Goal: Check status: Check status

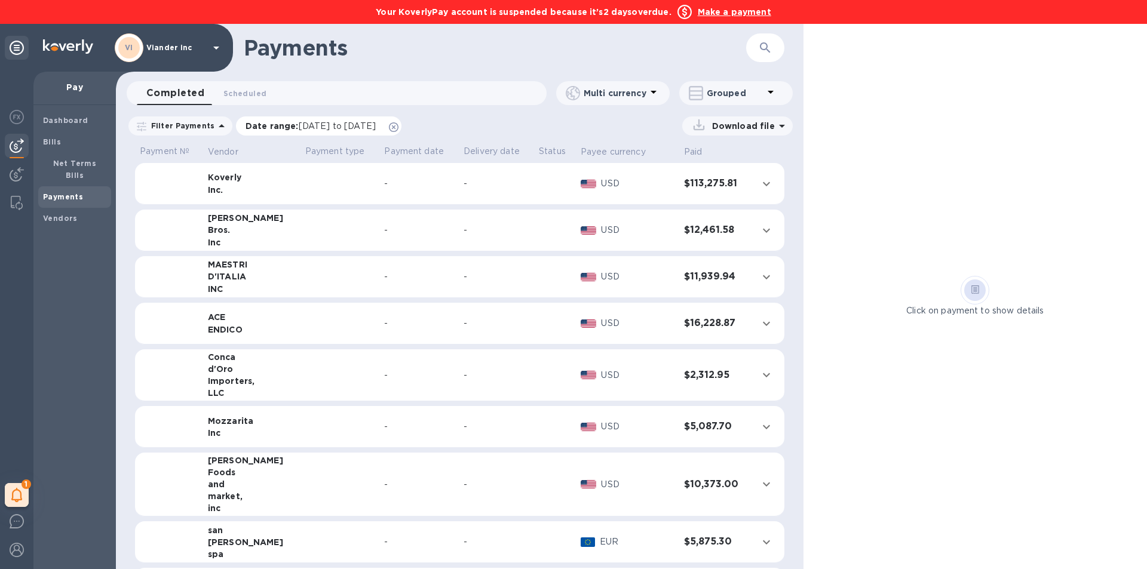
click at [308, 127] on span "[DATE] to [DATE]" at bounding box center [337, 126] width 77 height 10
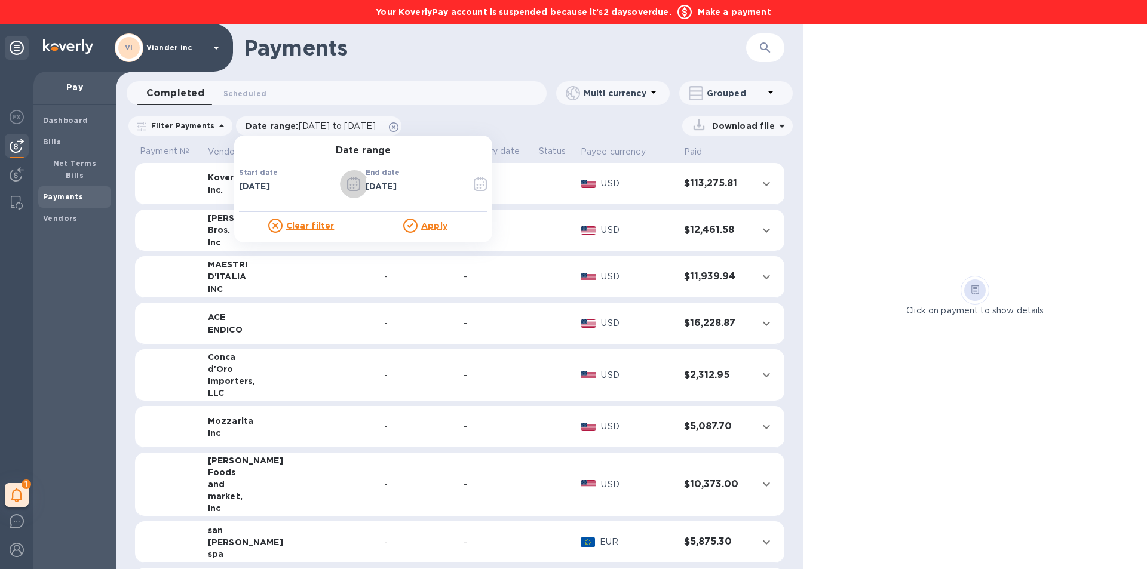
click at [347, 185] on icon "button" at bounding box center [354, 184] width 14 height 14
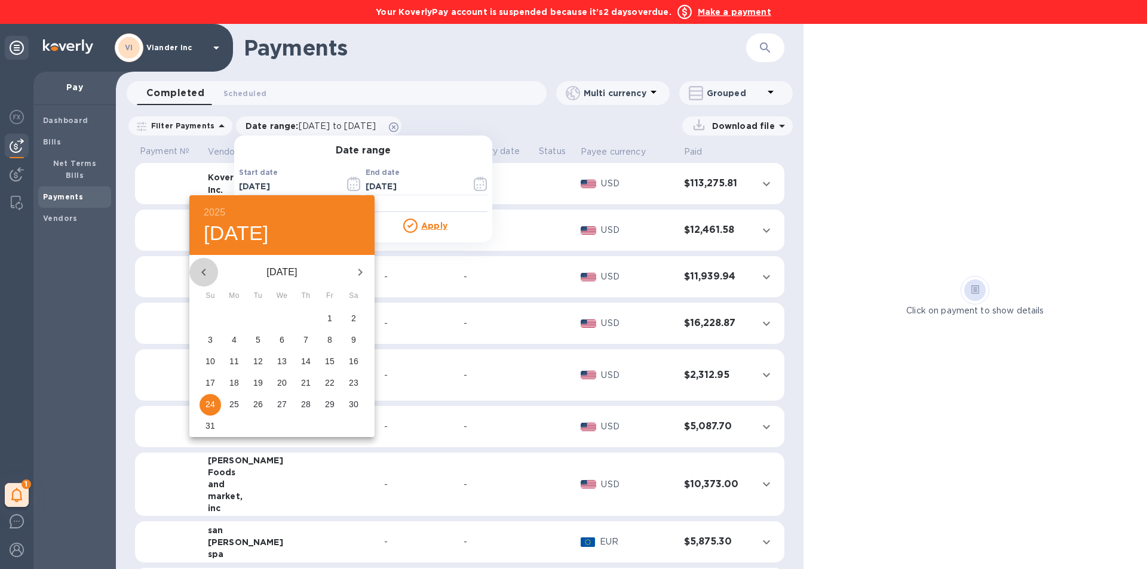
click at [207, 270] on icon "button" at bounding box center [204, 272] width 14 height 14
click at [208, 270] on icon "button" at bounding box center [204, 272] width 14 height 14
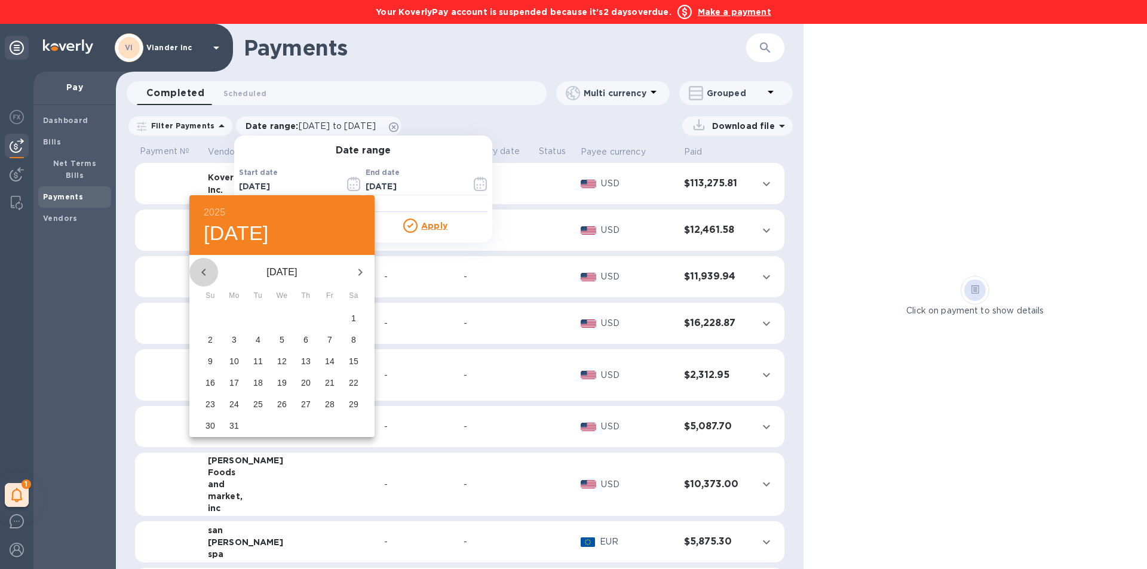
click at [208, 270] on icon "button" at bounding box center [204, 272] width 14 height 14
click at [280, 315] on p "1" at bounding box center [282, 318] width 5 height 12
type input "[DATE]"
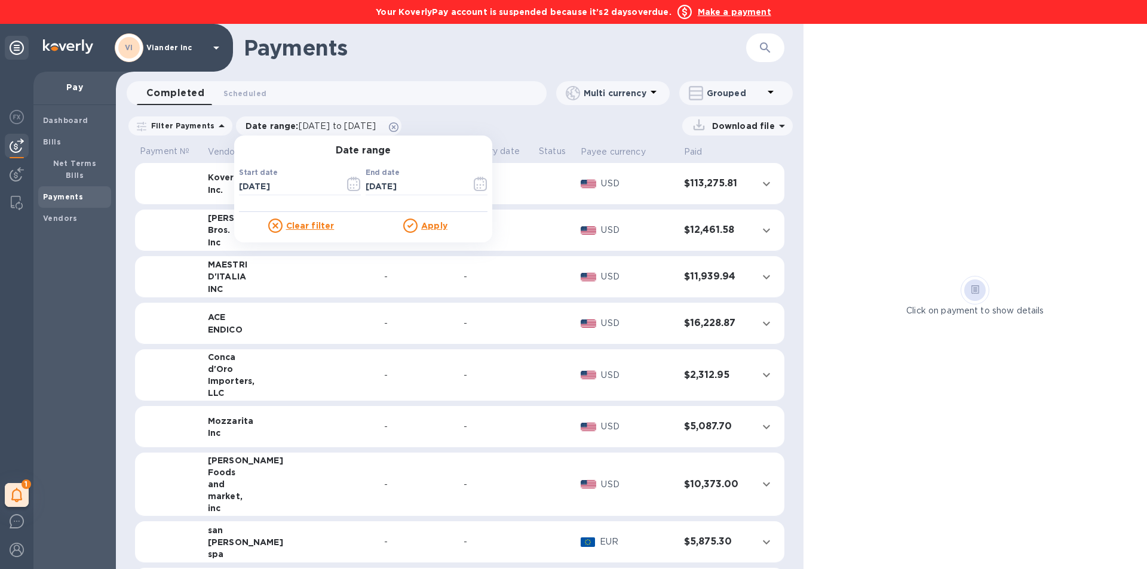
click at [435, 225] on u "Apply" at bounding box center [434, 226] width 26 height 10
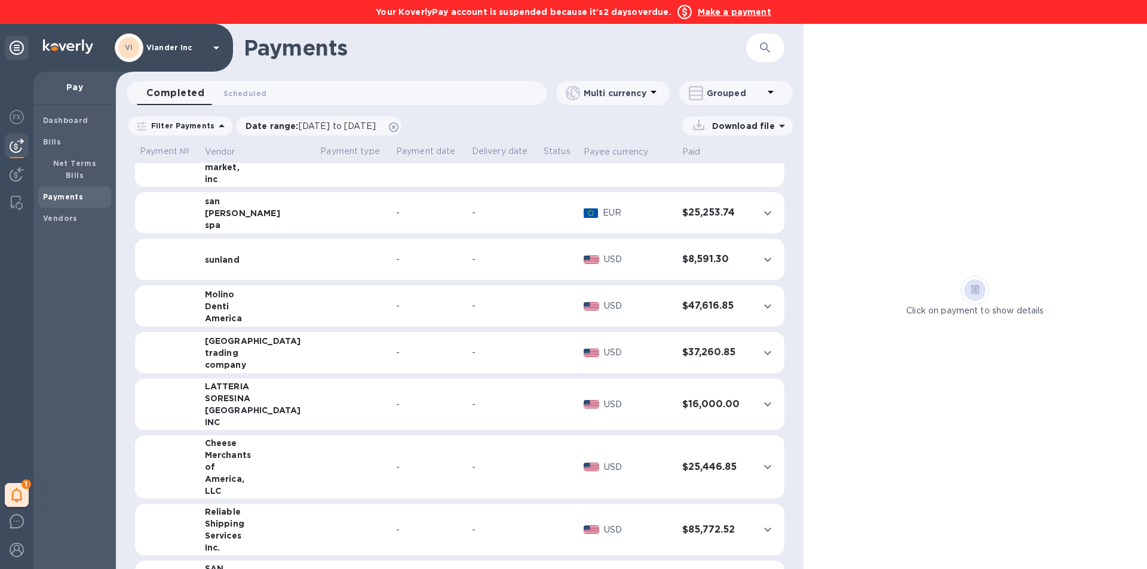
scroll to position [359, 0]
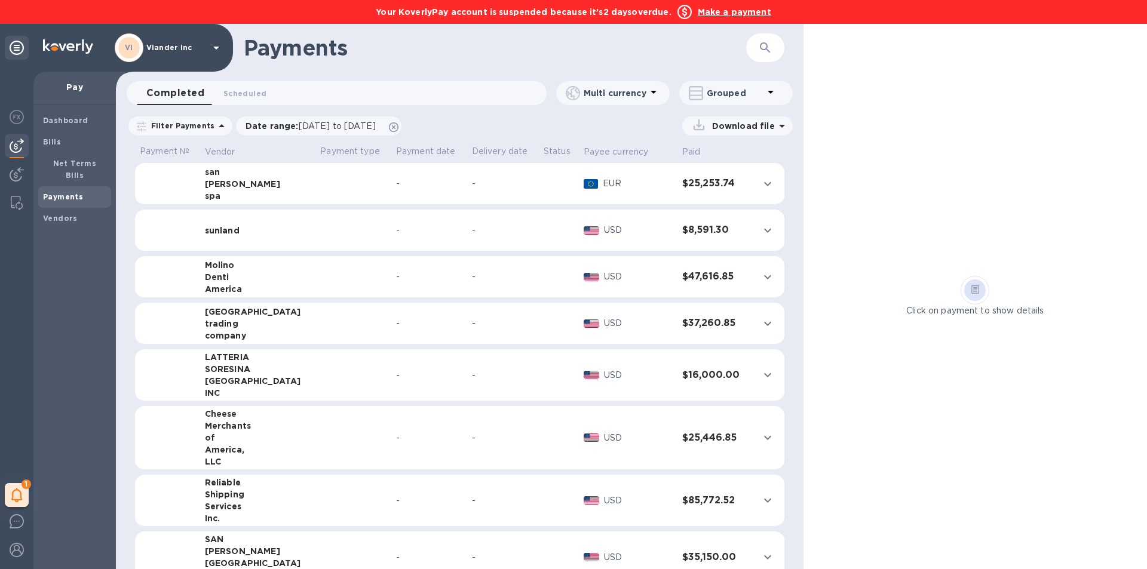
click at [315, 506] on td at bounding box center [353, 501] width 76 height 52
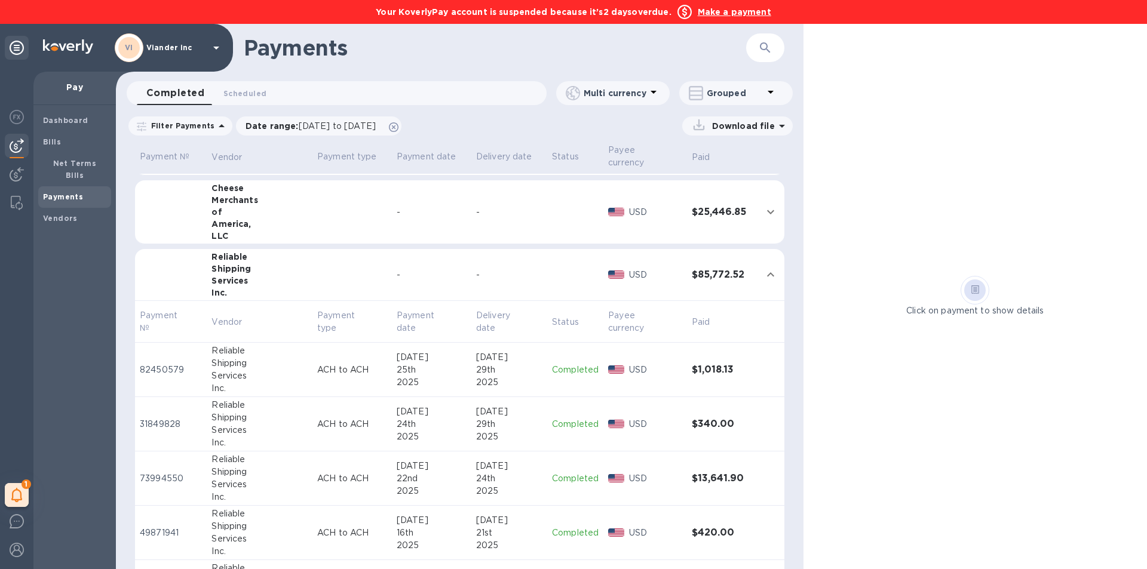
scroll to position [598, 0]
click at [563, 361] on p "Completed" at bounding box center [575, 367] width 47 height 13
